Goal: Task Accomplishment & Management: Manage account settings

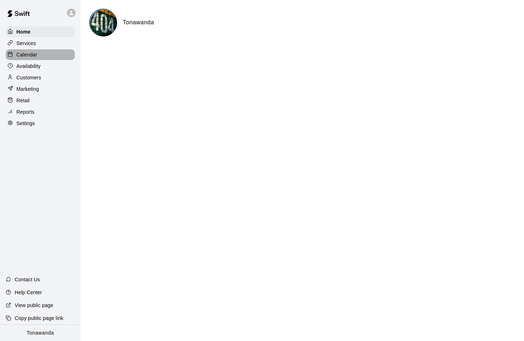
click at [38, 58] on div "Calendar" at bounding box center [40, 54] width 69 height 11
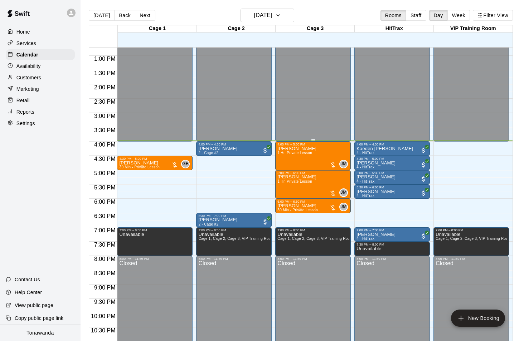
scroll to position [362, 0]
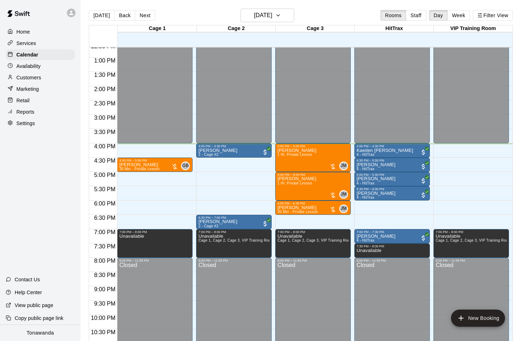
click at [80, 138] on div "Home Services Calendar Availability Customers Marketing Retail Reports Settings…" at bounding box center [40, 170] width 81 height 341
click at [260, 18] on h6 "[DATE]" at bounding box center [263, 15] width 18 height 10
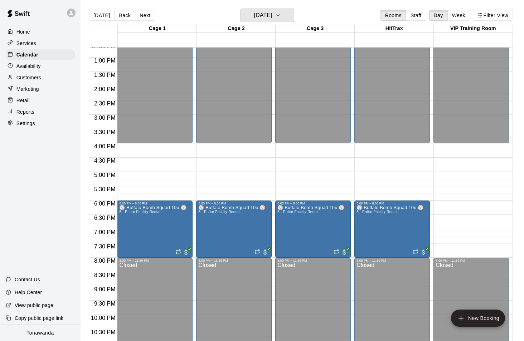
scroll to position [3, 0]
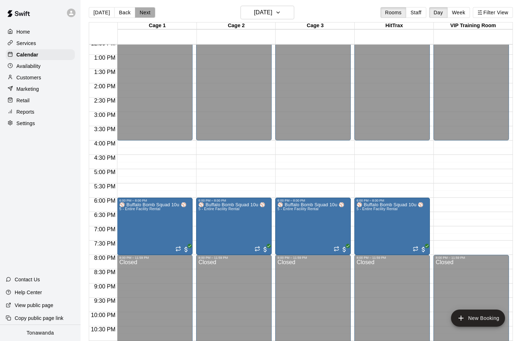
click at [144, 11] on button "Next" at bounding box center [145, 12] width 20 height 11
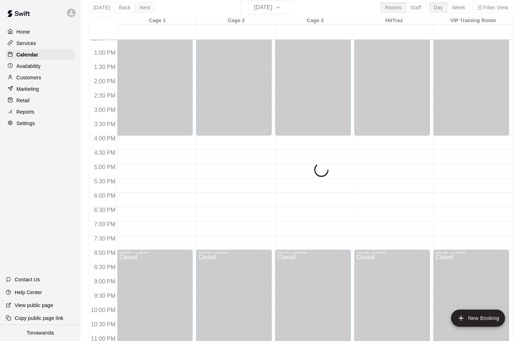
scroll to position [8, 0]
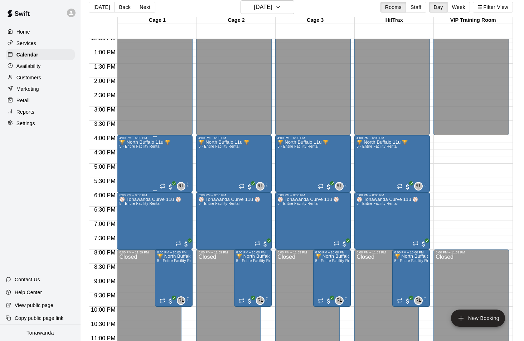
click at [148, 164] on div "🏆 [GEOGRAPHIC_DATA] 11u 🏆 5 - Entire Facility Rental" at bounding box center [144, 310] width 51 height 341
click at [139, 7] on button "Next" at bounding box center [145, 7] width 20 height 11
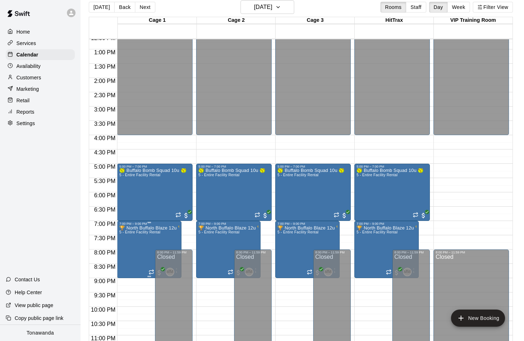
click at [140, 7] on button "Next" at bounding box center [145, 7] width 20 height 11
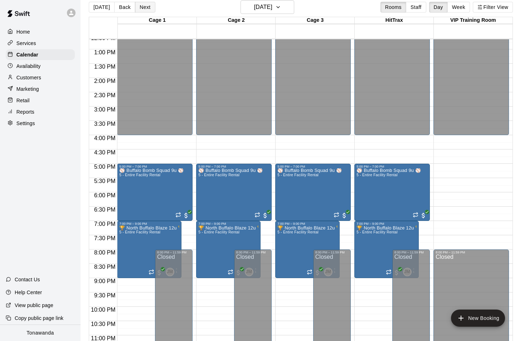
click at [143, 8] on button "Next" at bounding box center [145, 7] width 20 height 11
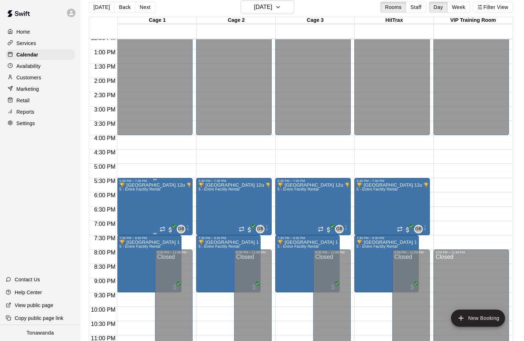
click at [142, 341] on div at bounding box center [262, 345] width 524 height 0
click at [145, 9] on button "Next" at bounding box center [145, 7] width 20 height 11
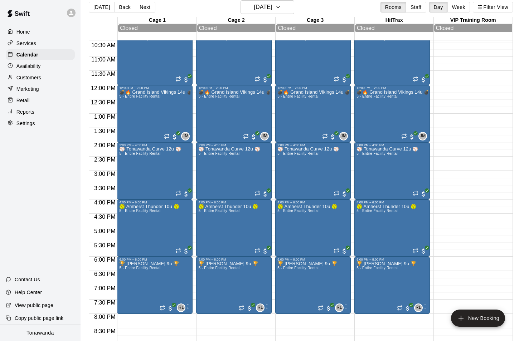
scroll to position [300, 0]
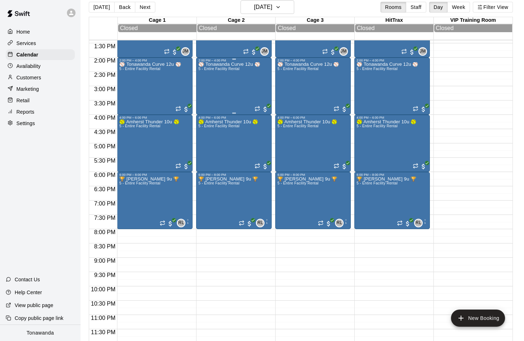
scroll to position [386, 0]
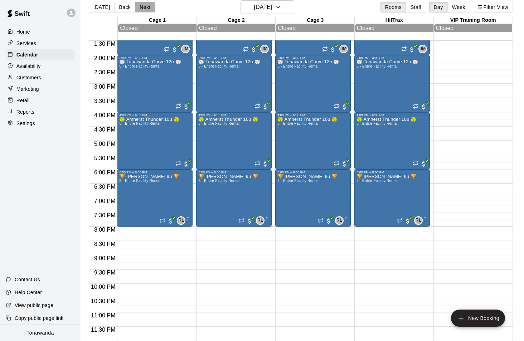
click at [137, 7] on button "Next" at bounding box center [145, 7] width 20 height 11
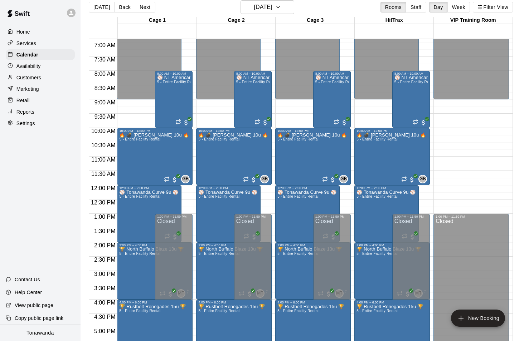
scroll to position [238, 0]
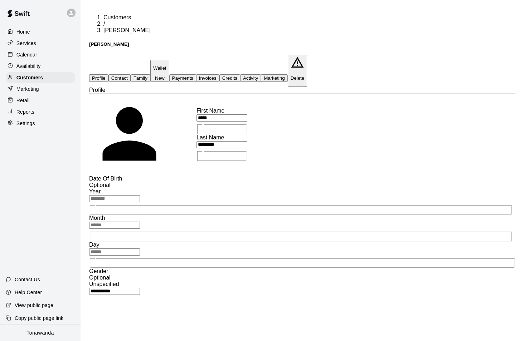
click at [131, 74] on button "Contact" at bounding box center [119, 78] width 22 height 8
select select "**"
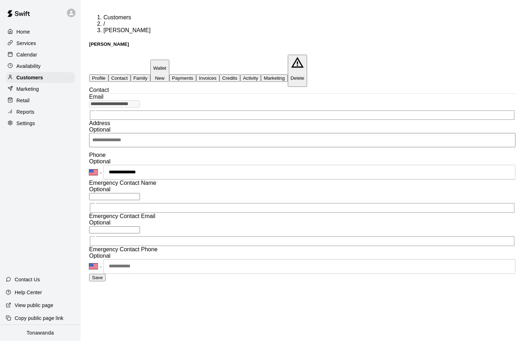
click at [28, 54] on p "Calendar" at bounding box center [26, 54] width 21 height 7
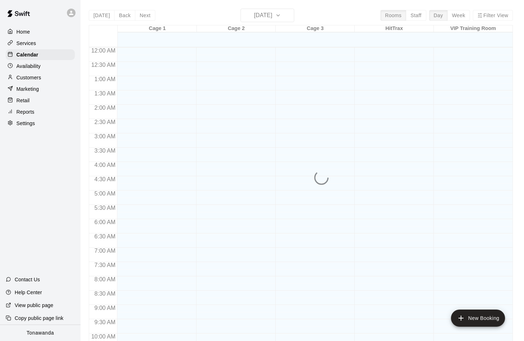
scroll to position [364, 0]
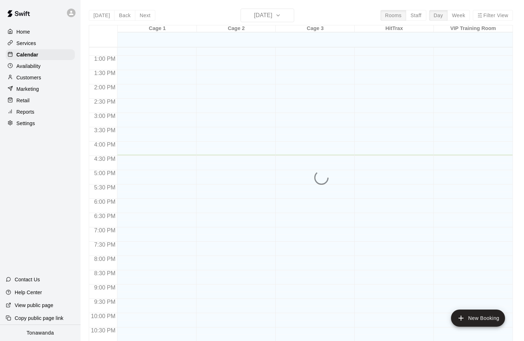
click at [256, 20] on div "[DATE] Back [DATE][DATE] Rooms Staff Day Week Filter View Cage 1 10 Fri Cage 2 …" at bounding box center [301, 179] width 424 height 341
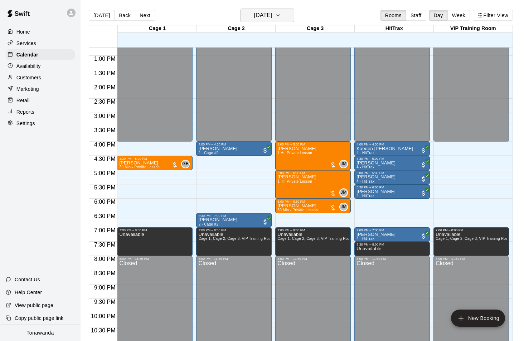
click at [254, 17] on h6 "[DATE]" at bounding box center [263, 15] width 18 height 10
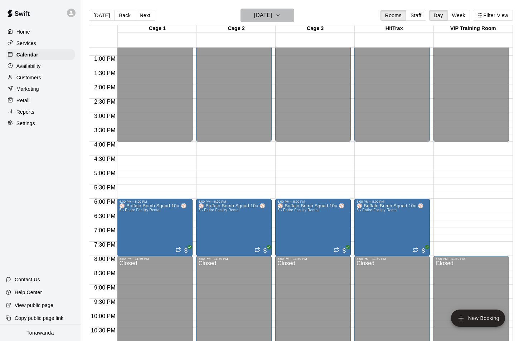
click at [254, 21] on button "[DATE]" at bounding box center [267, 16] width 54 height 14
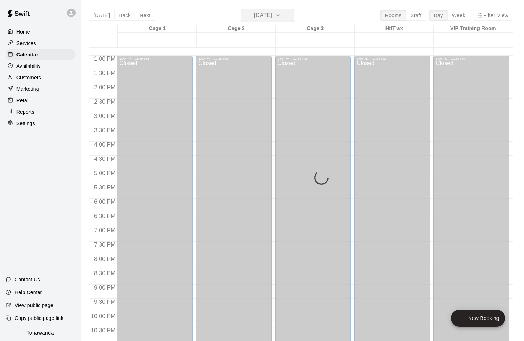
scroll to position [362, 0]
